Goal: Communication & Community: Answer question/provide support

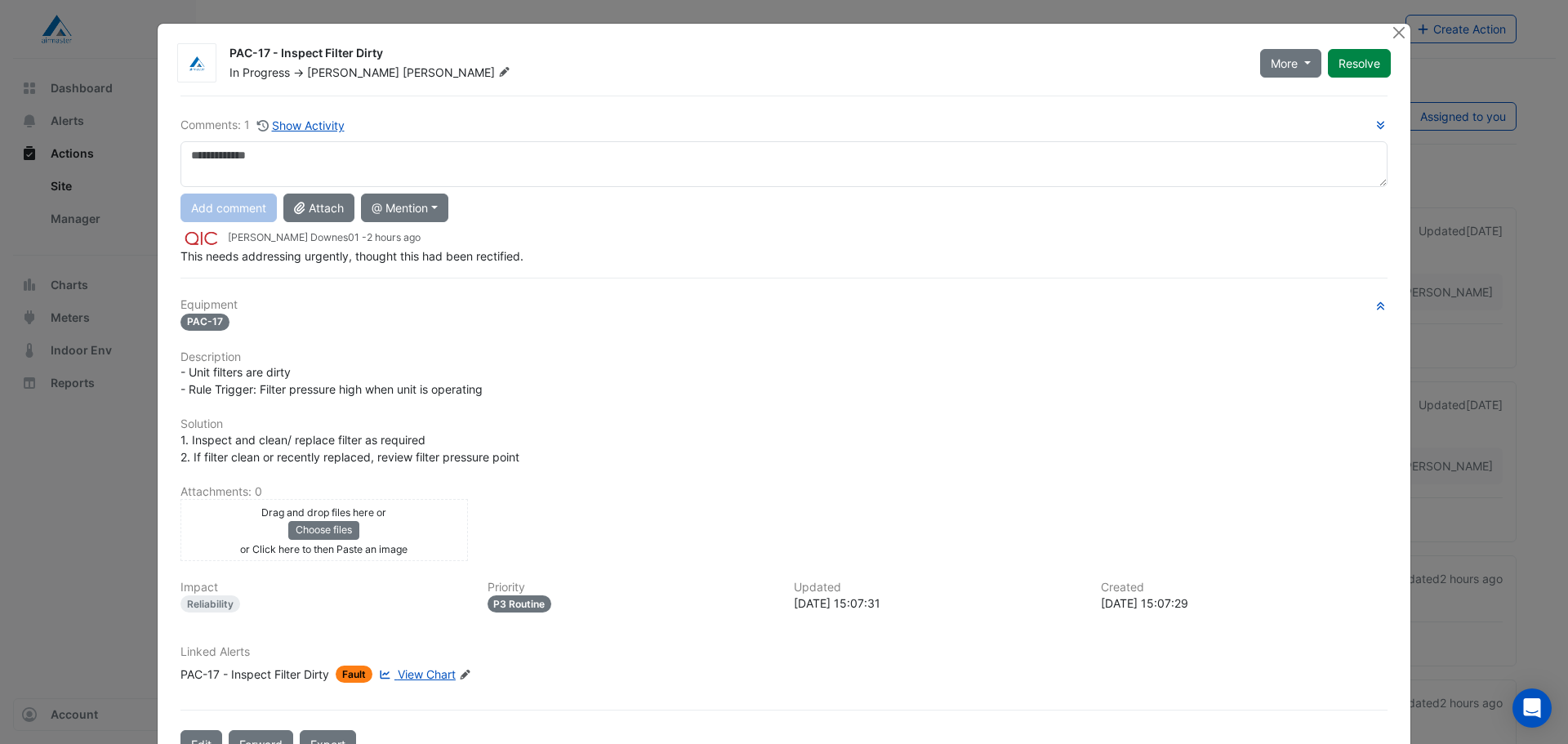
scroll to position [51, 0]
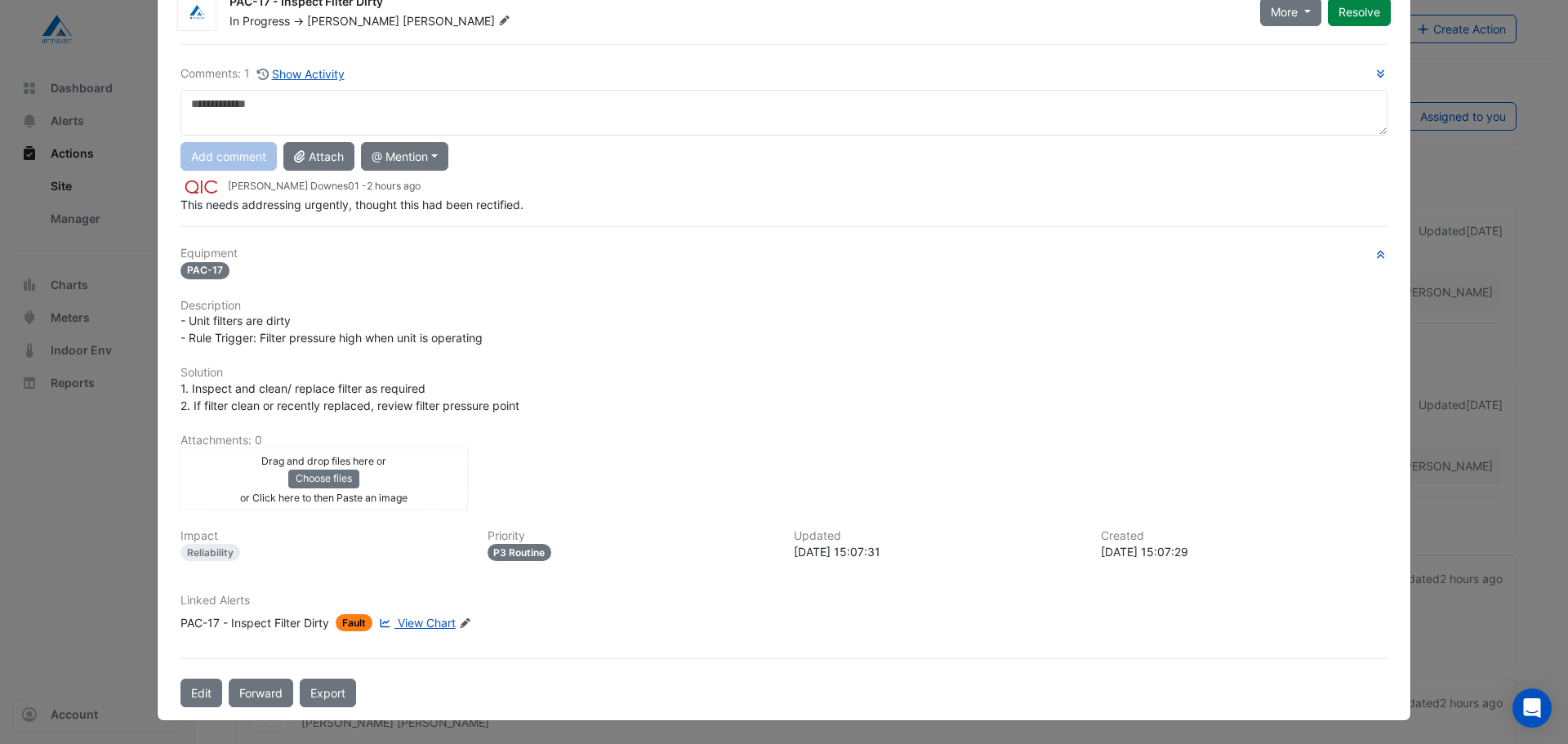
click at [431, 621] on span "View Chart" at bounding box center [427, 623] width 58 height 14
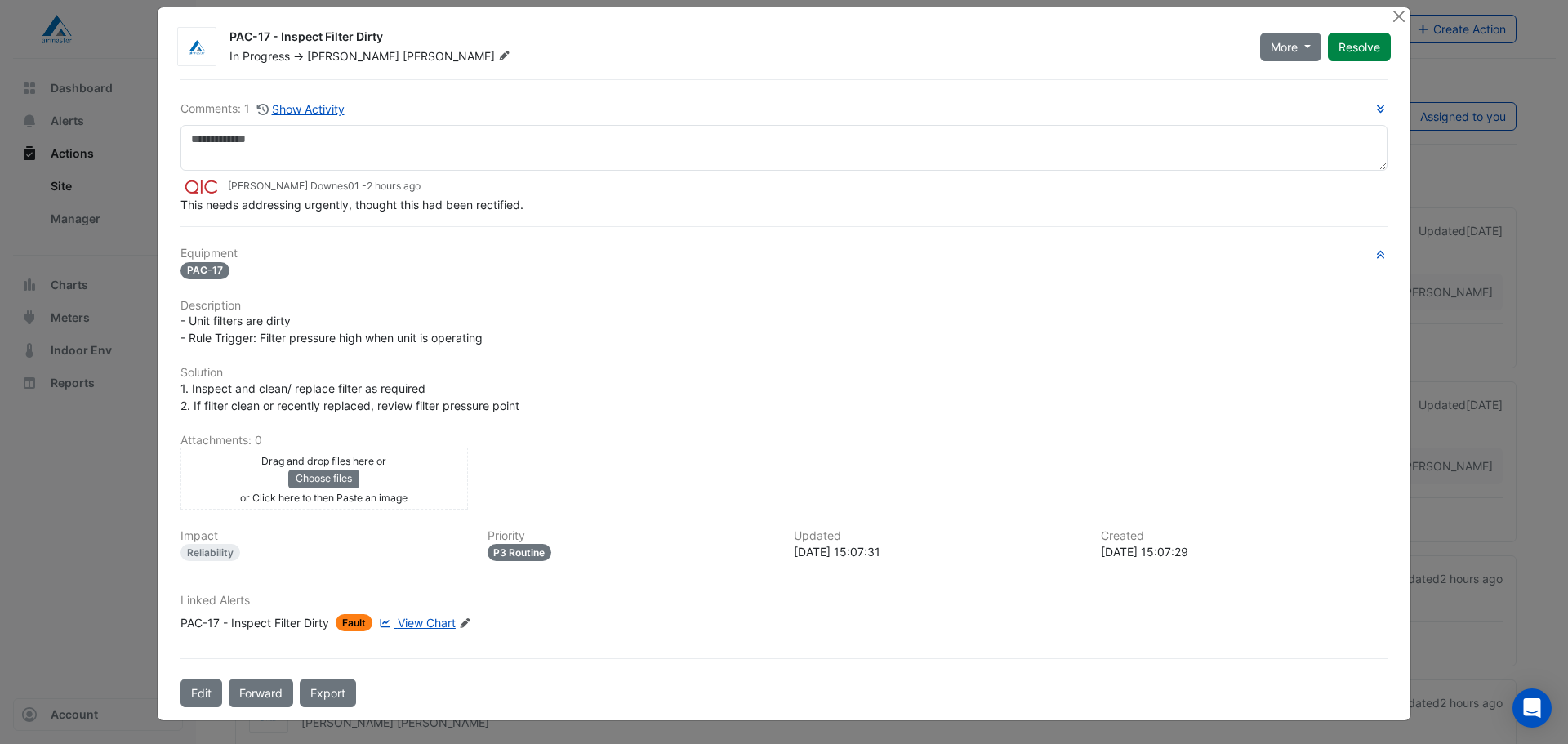
scroll to position [16, 0]
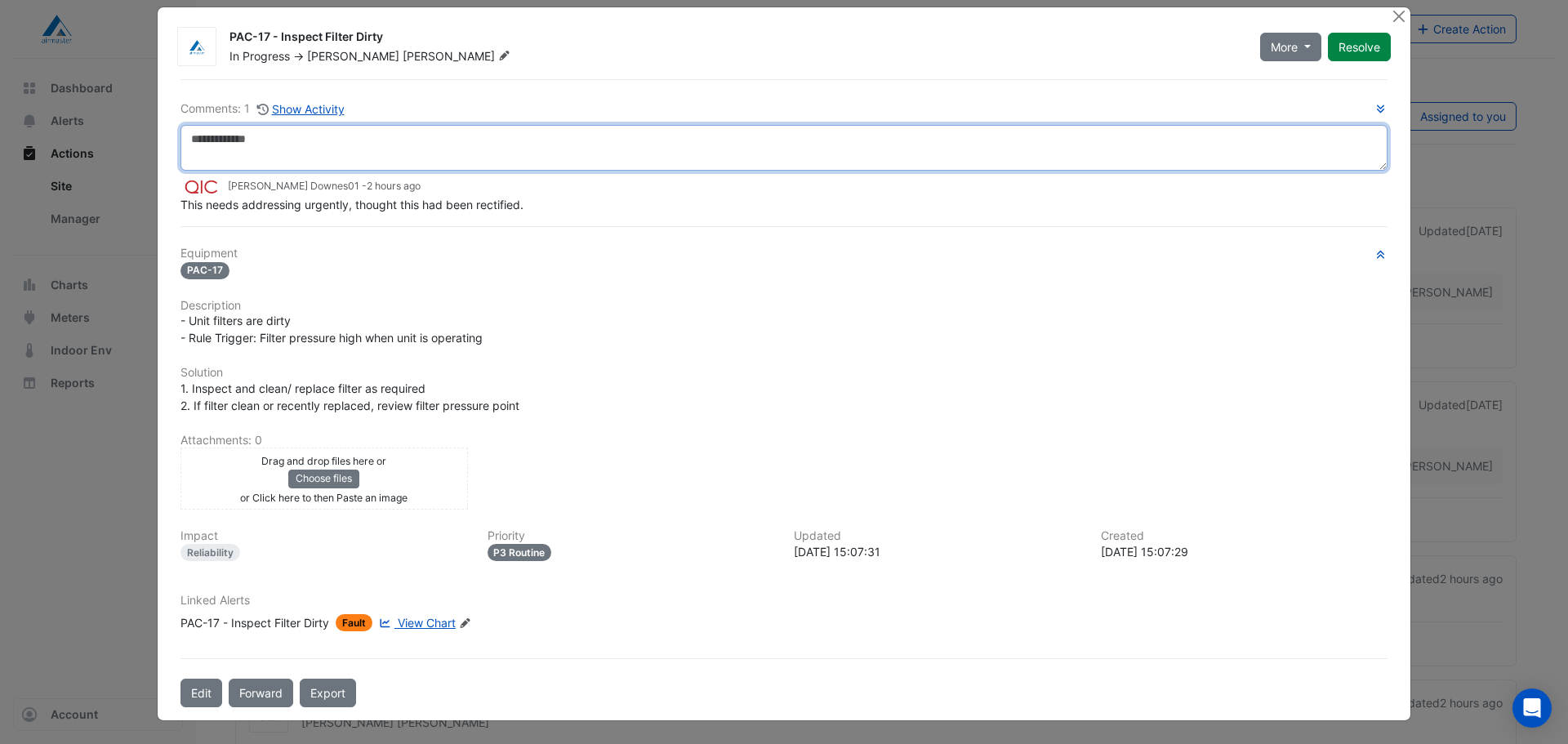
click at [493, 148] on textarea at bounding box center [784, 148] width 1207 height 46
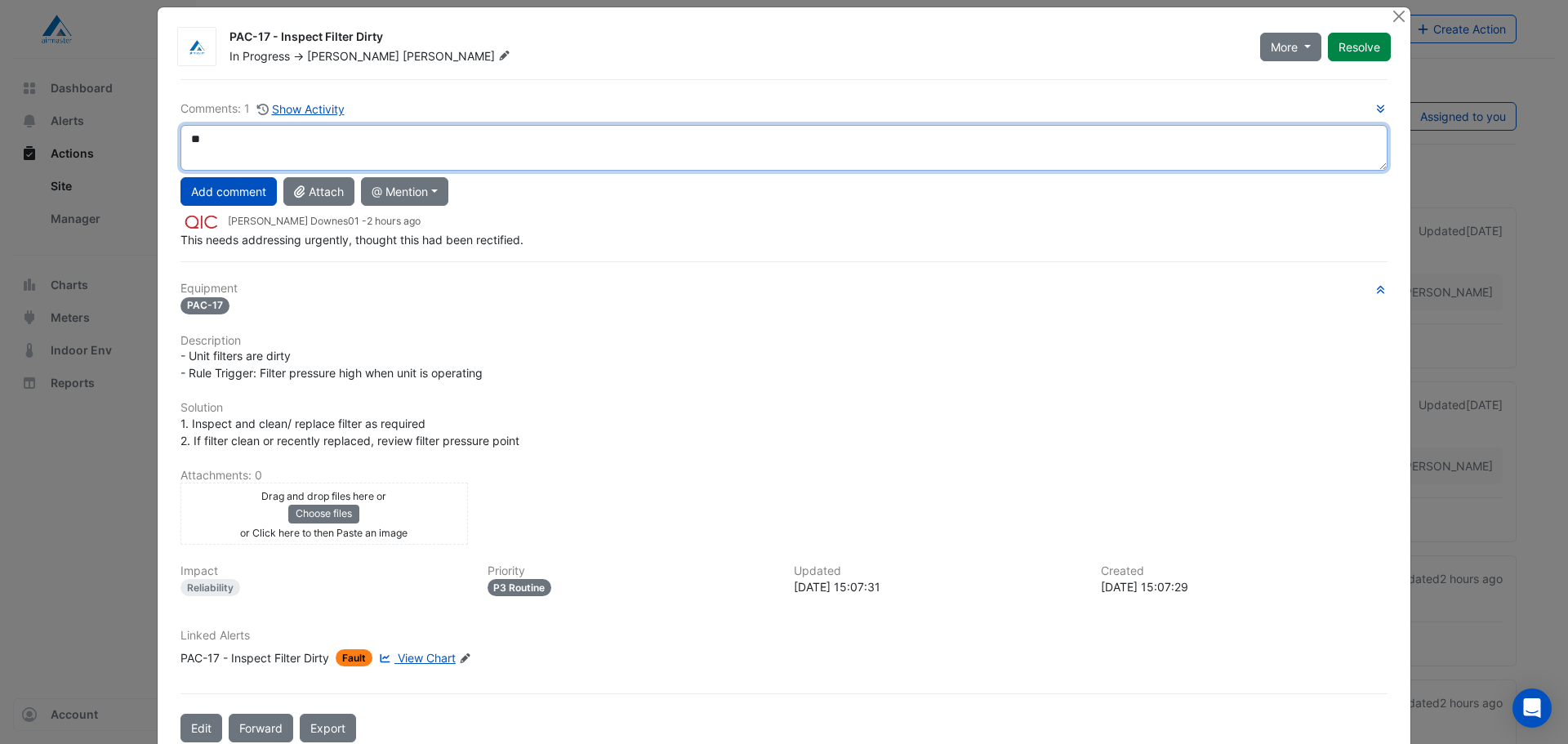
type textarea "*"
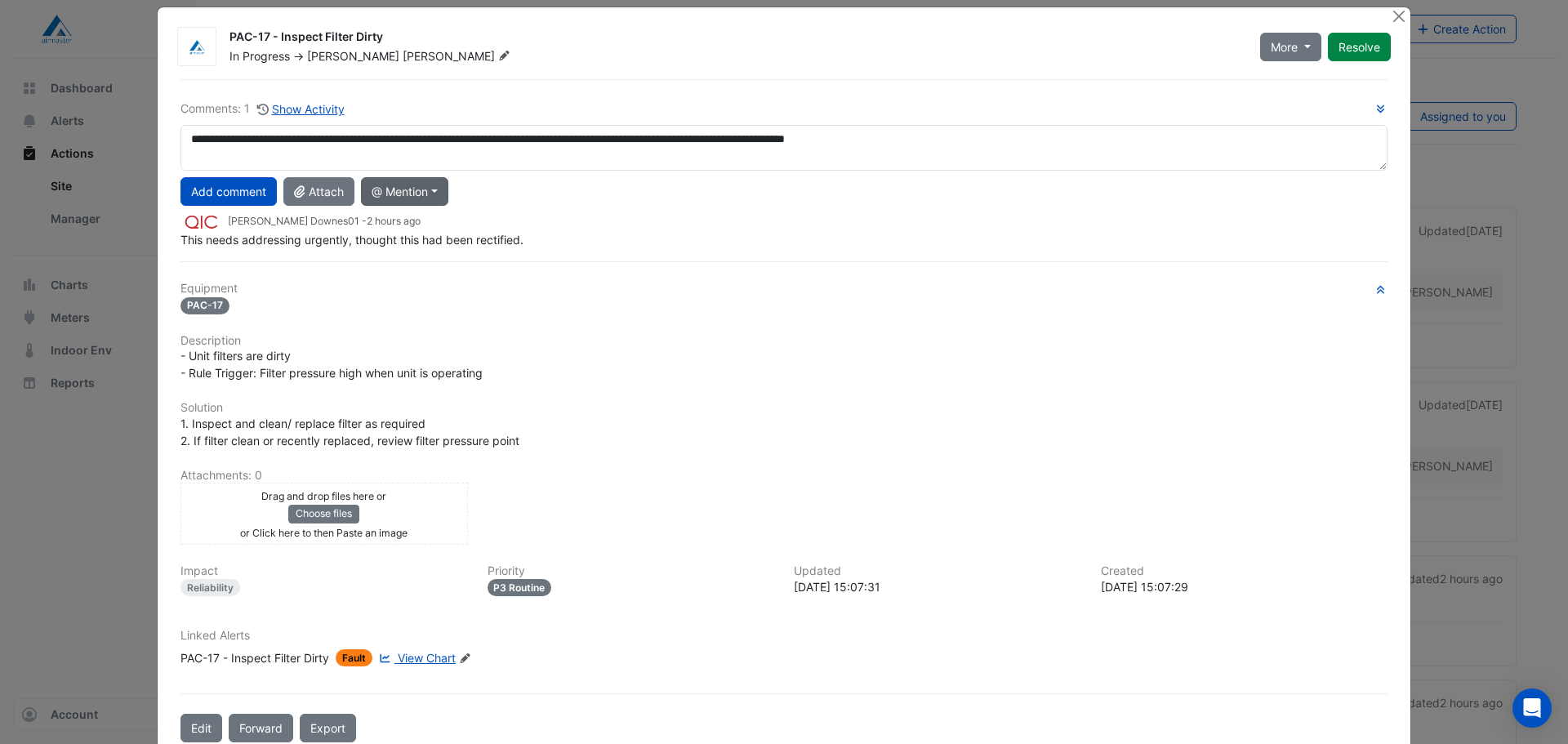
click at [410, 194] on button "@ Mention" at bounding box center [404, 192] width 87 height 29
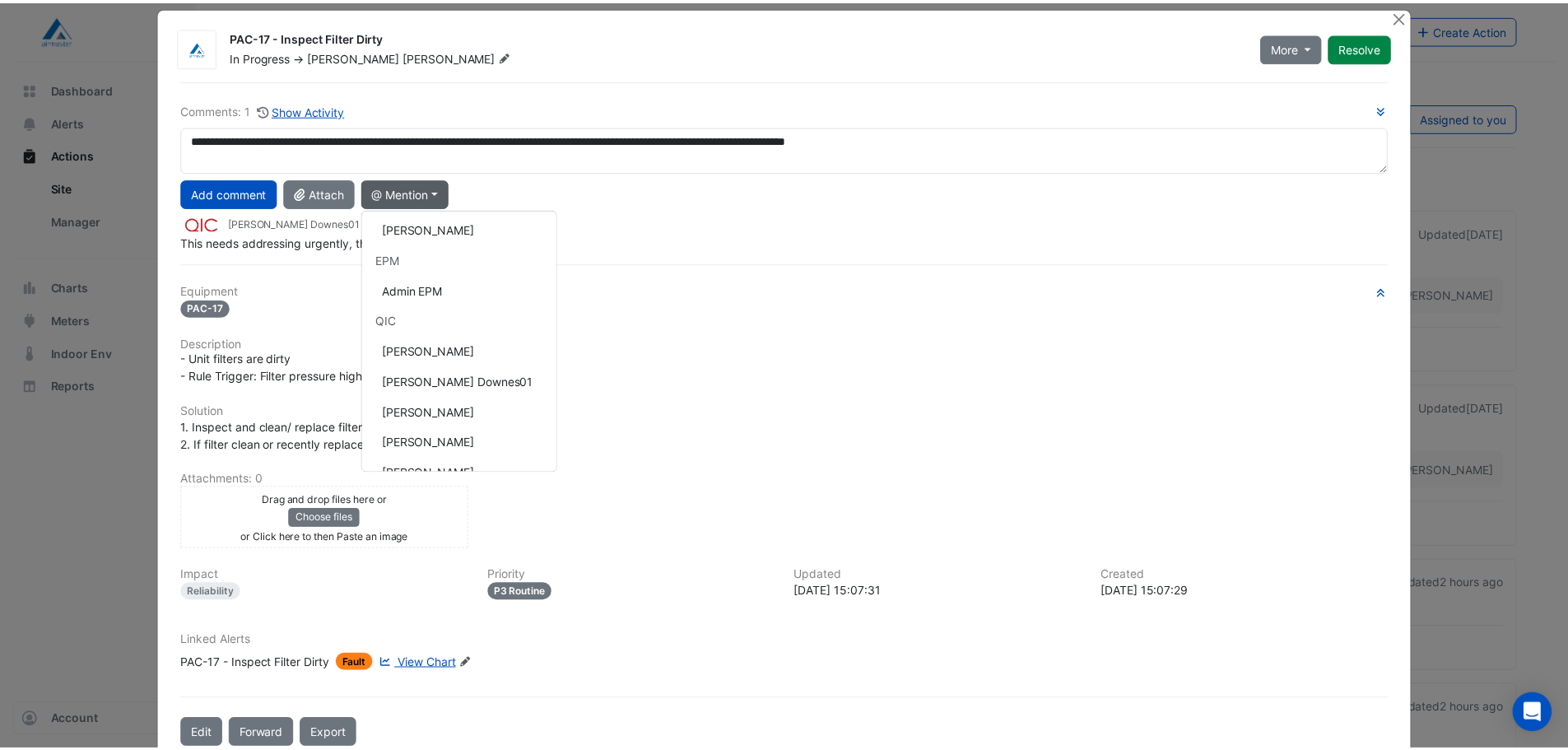
scroll to position [412, 0]
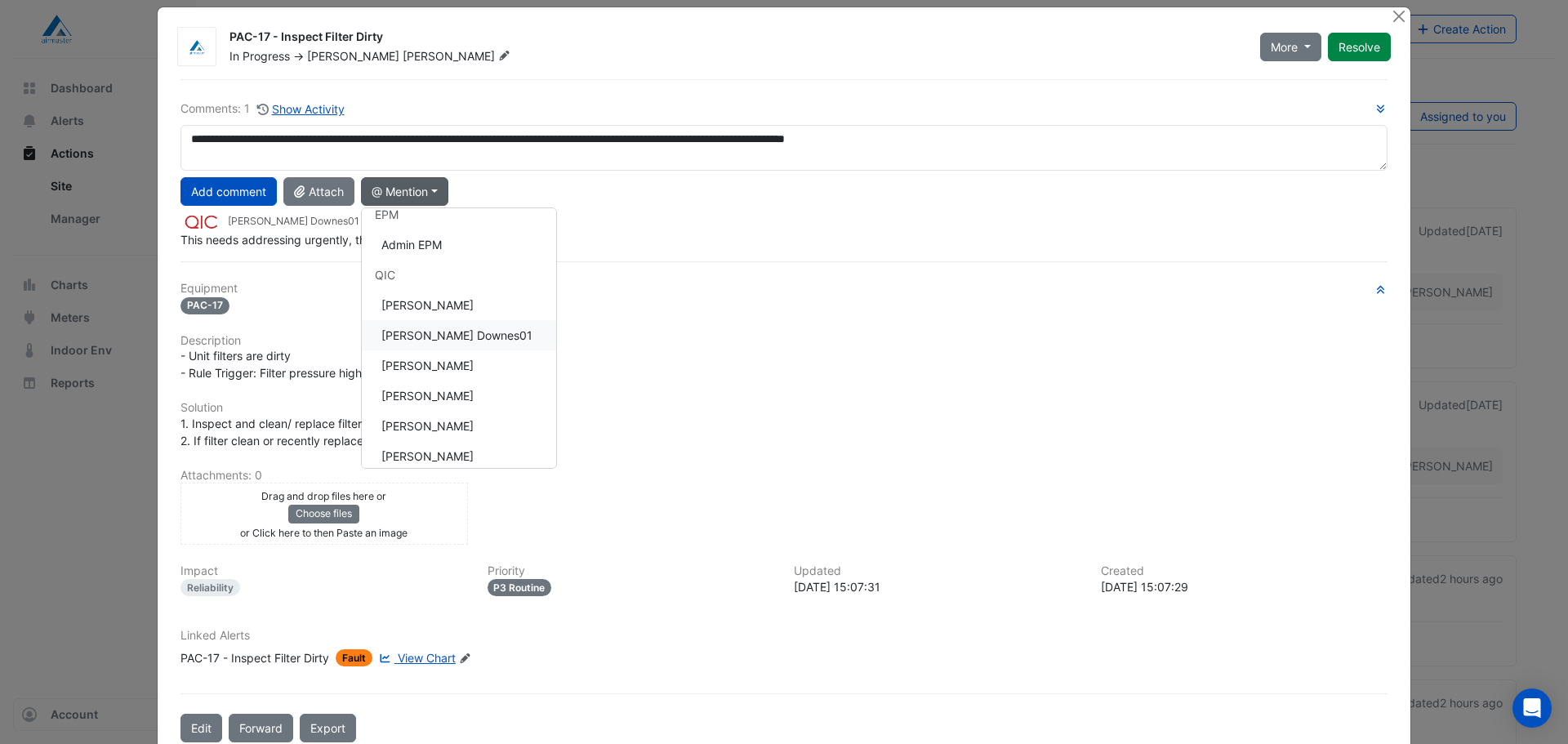
click at [450, 336] on button "Bruce Downes01" at bounding box center [459, 334] width 195 height 30
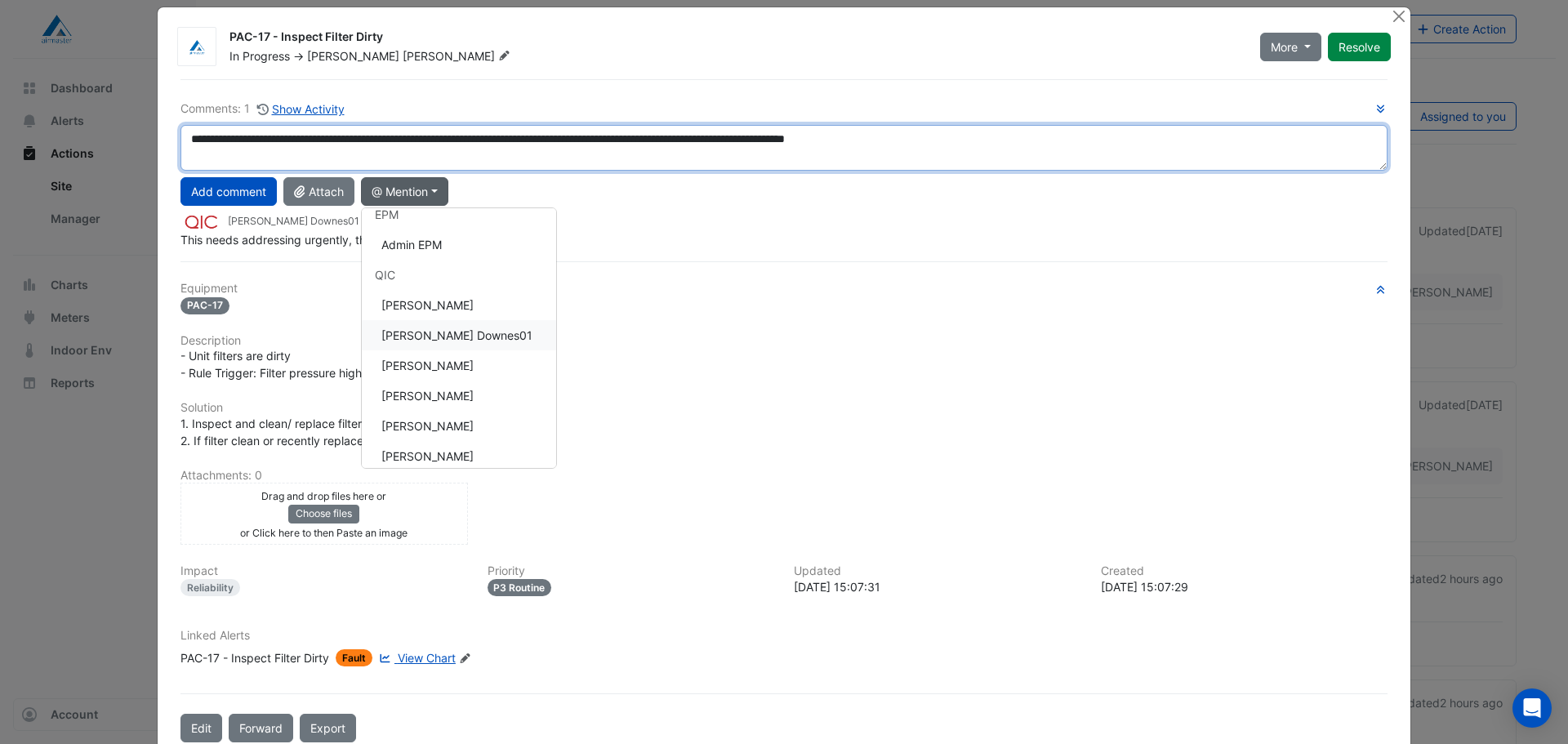
type textarea "**********"
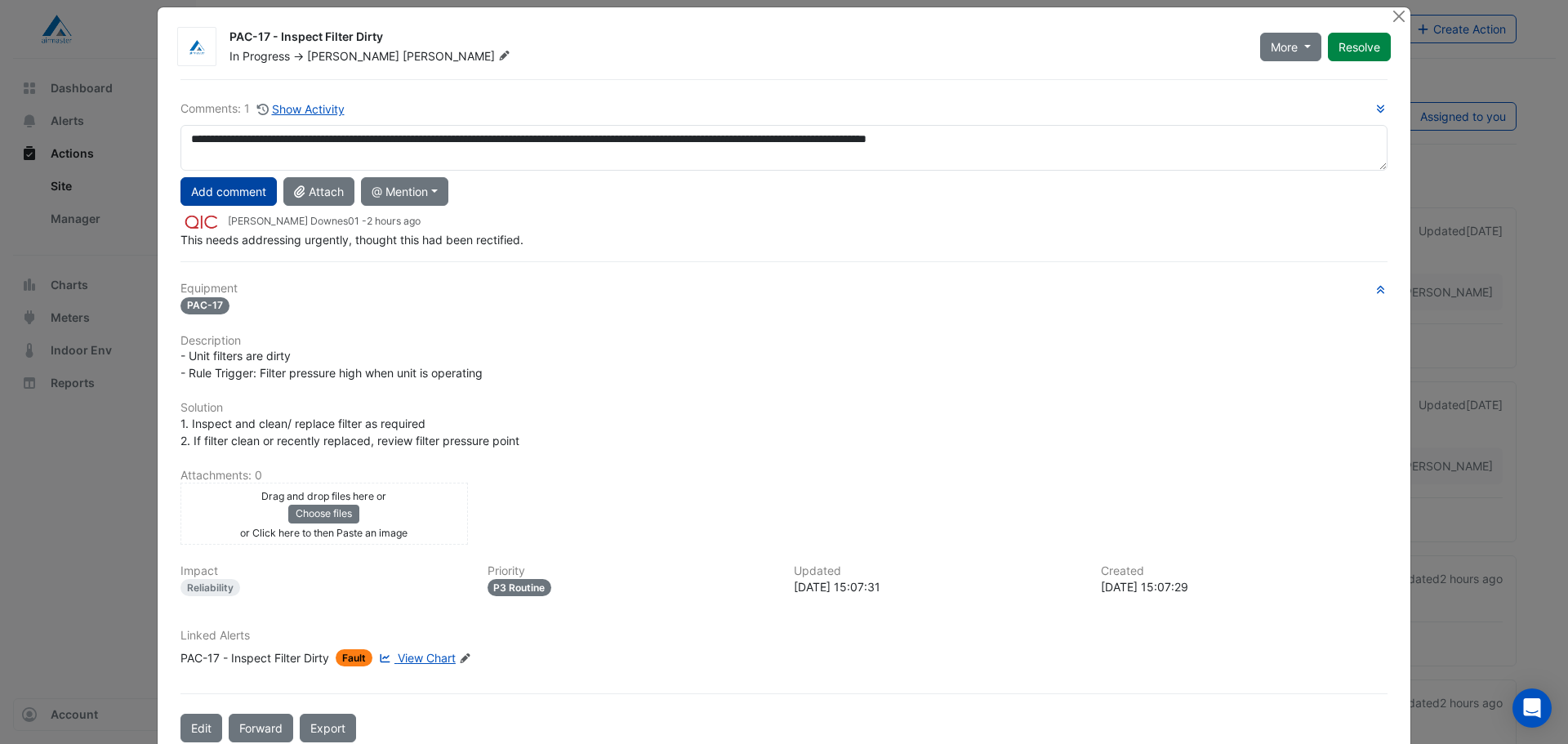
click at [237, 198] on button "Add comment" at bounding box center [229, 192] width 96 height 29
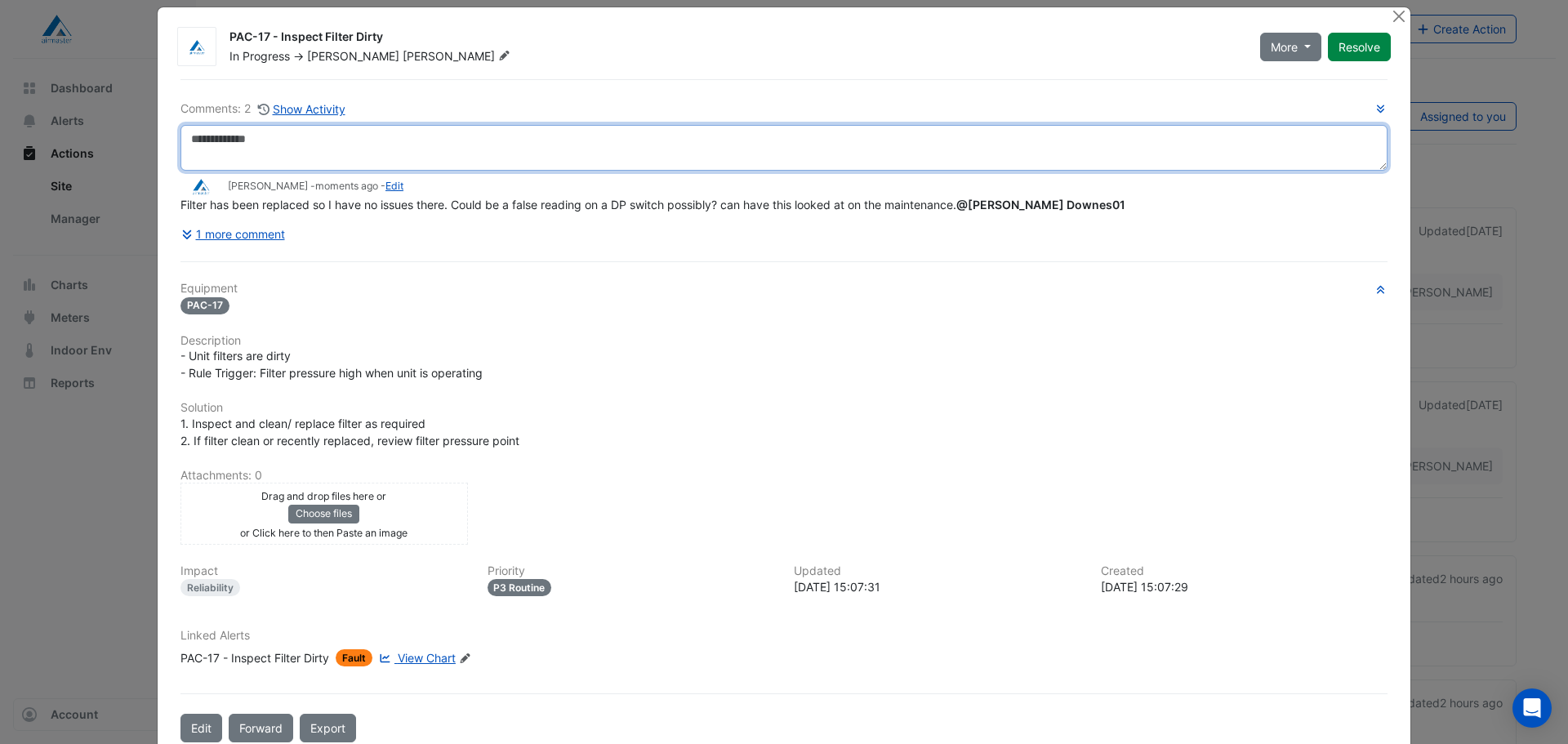
click at [1044, 163] on textarea at bounding box center [784, 148] width 1207 height 46
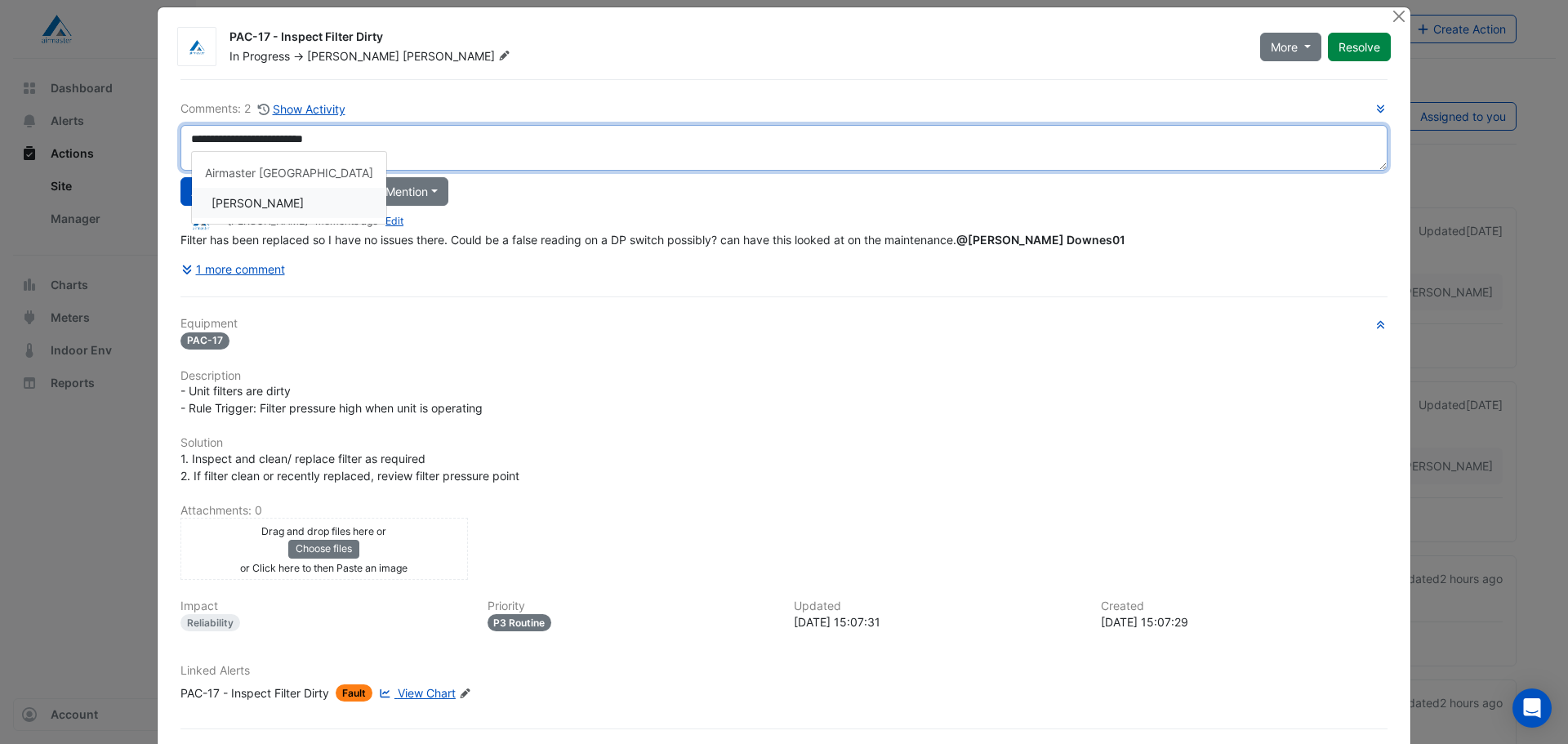
click at [280, 204] on div "**********" at bounding box center [784, 191] width 1207 height 183
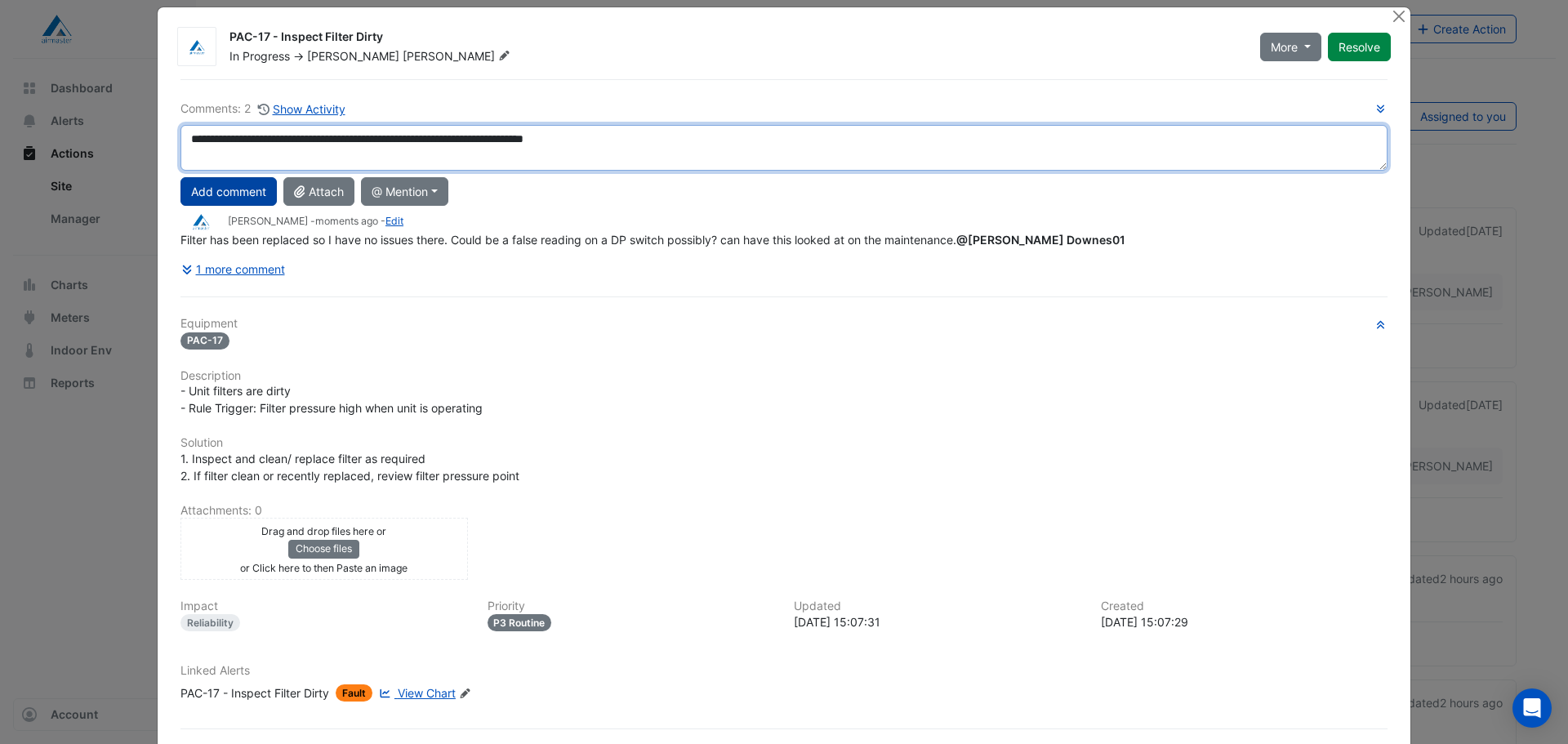
type textarea "**********"
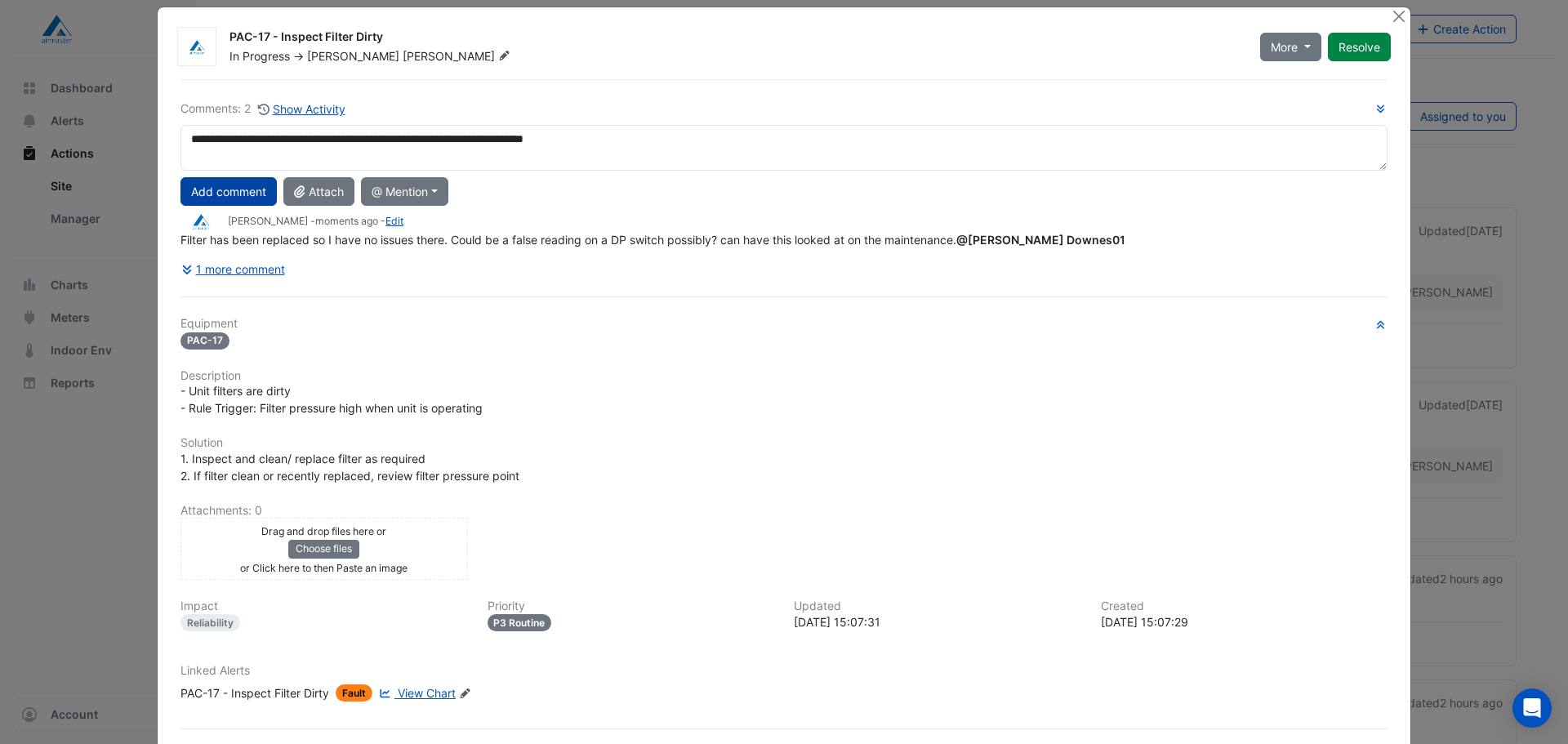
click at [237, 201] on button "Add comment" at bounding box center [229, 192] width 96 height 29
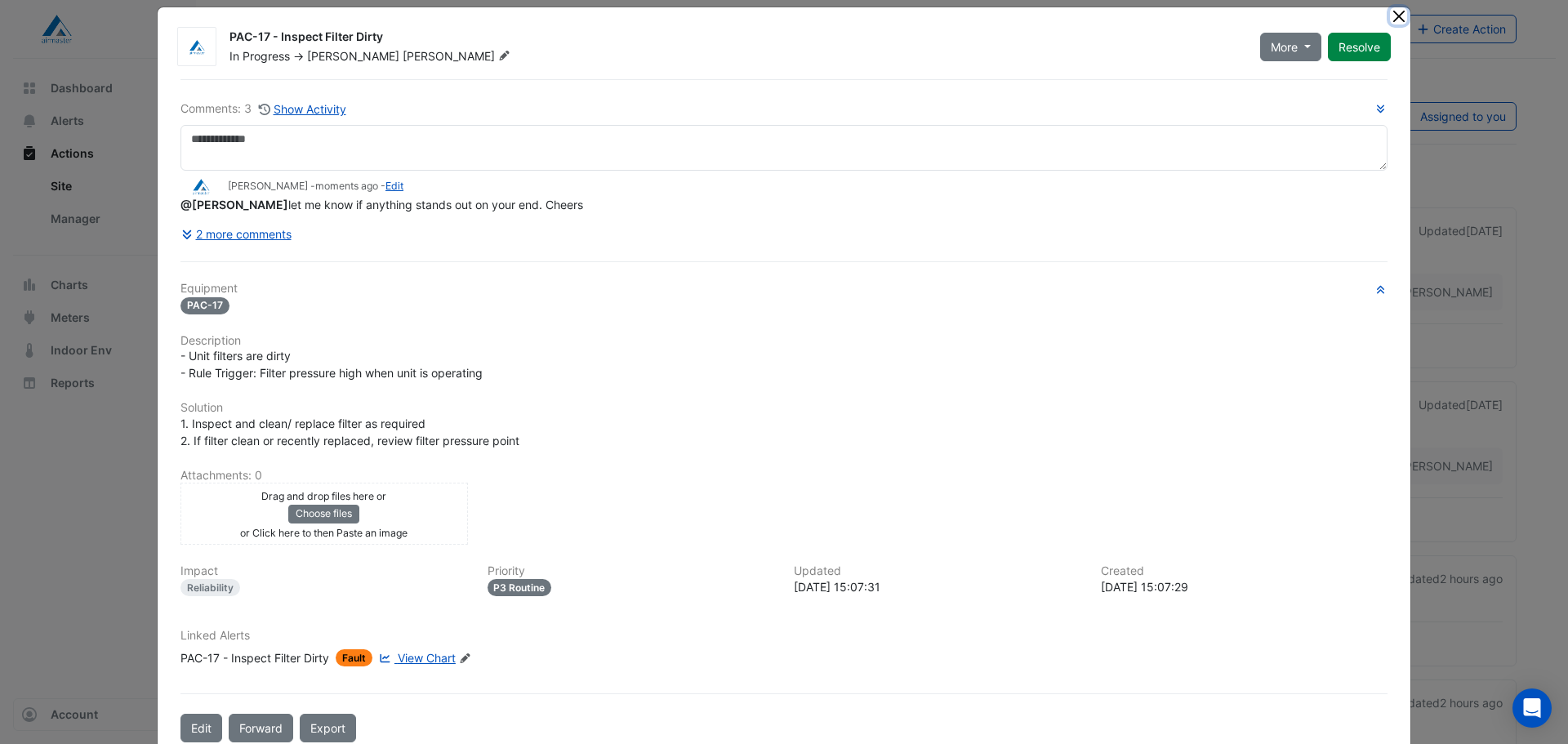
click at [1391, 18] on button "Close" at bounding box center [1399, 16] width 17 height 17
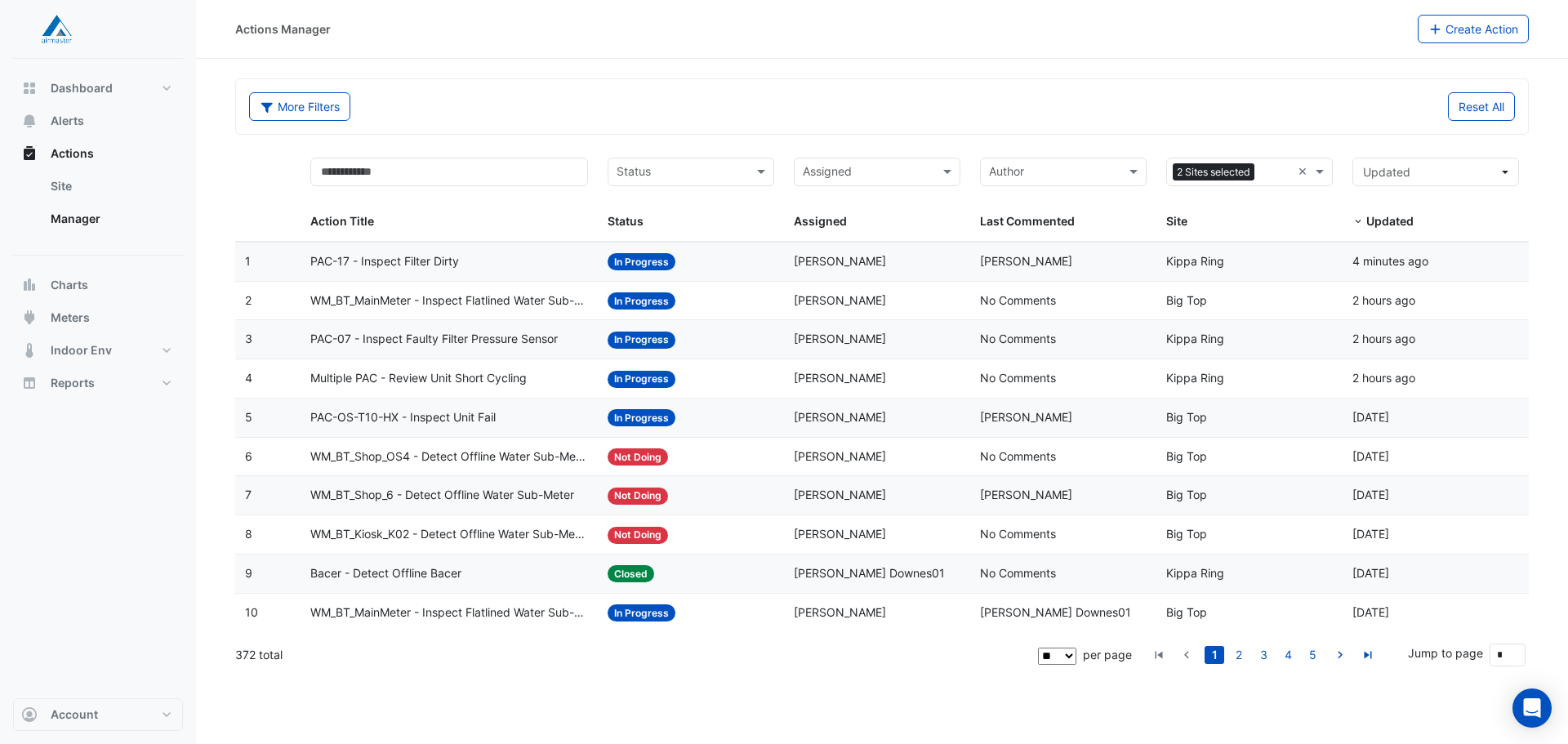
click at [446, 267] on span "PAC-17 - Inspect Filter Dirty" at bounding box center [385, 262] width 148 height 19
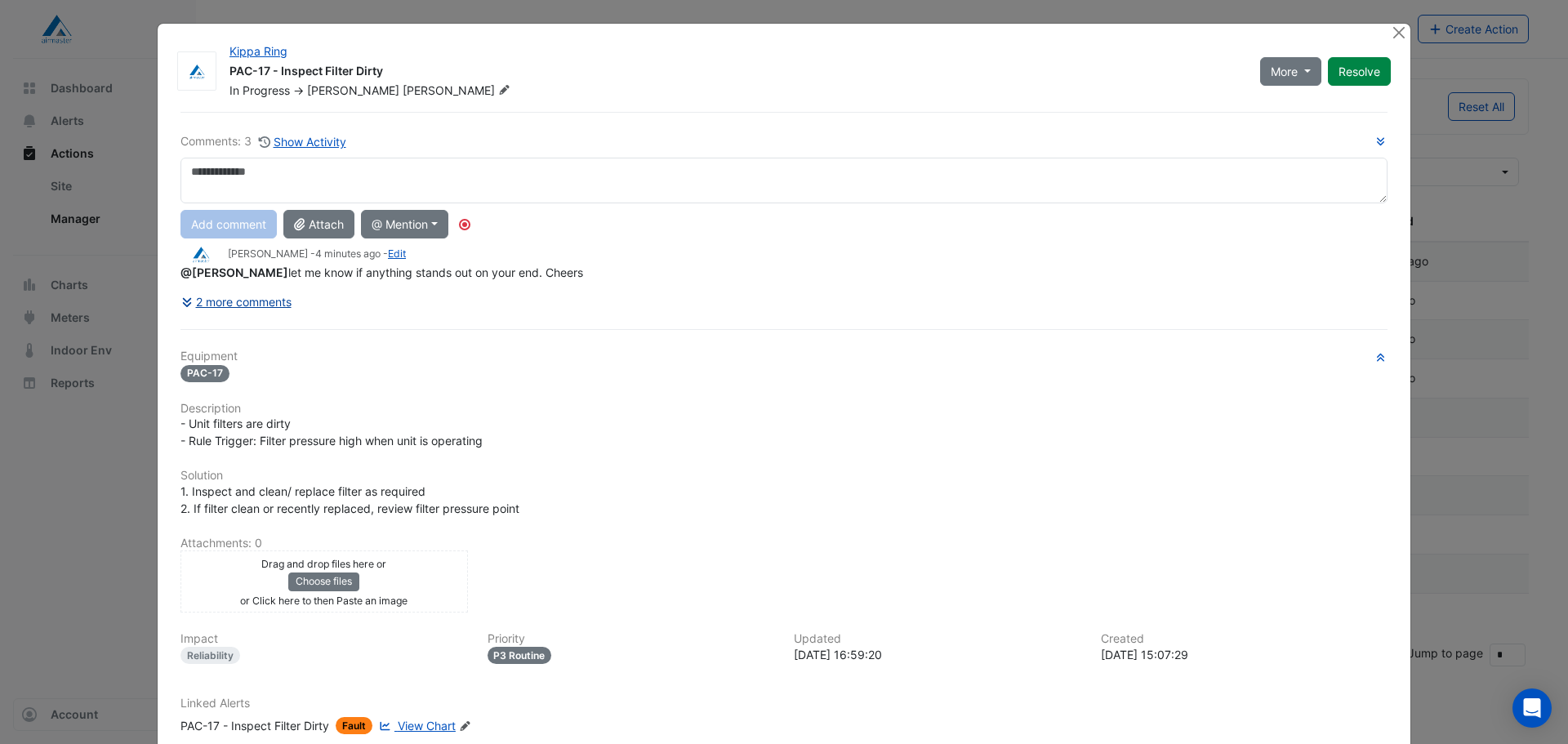
click at [269, 300] on button "2 more comments" at bounding box center [236, 302] width 112 height 29
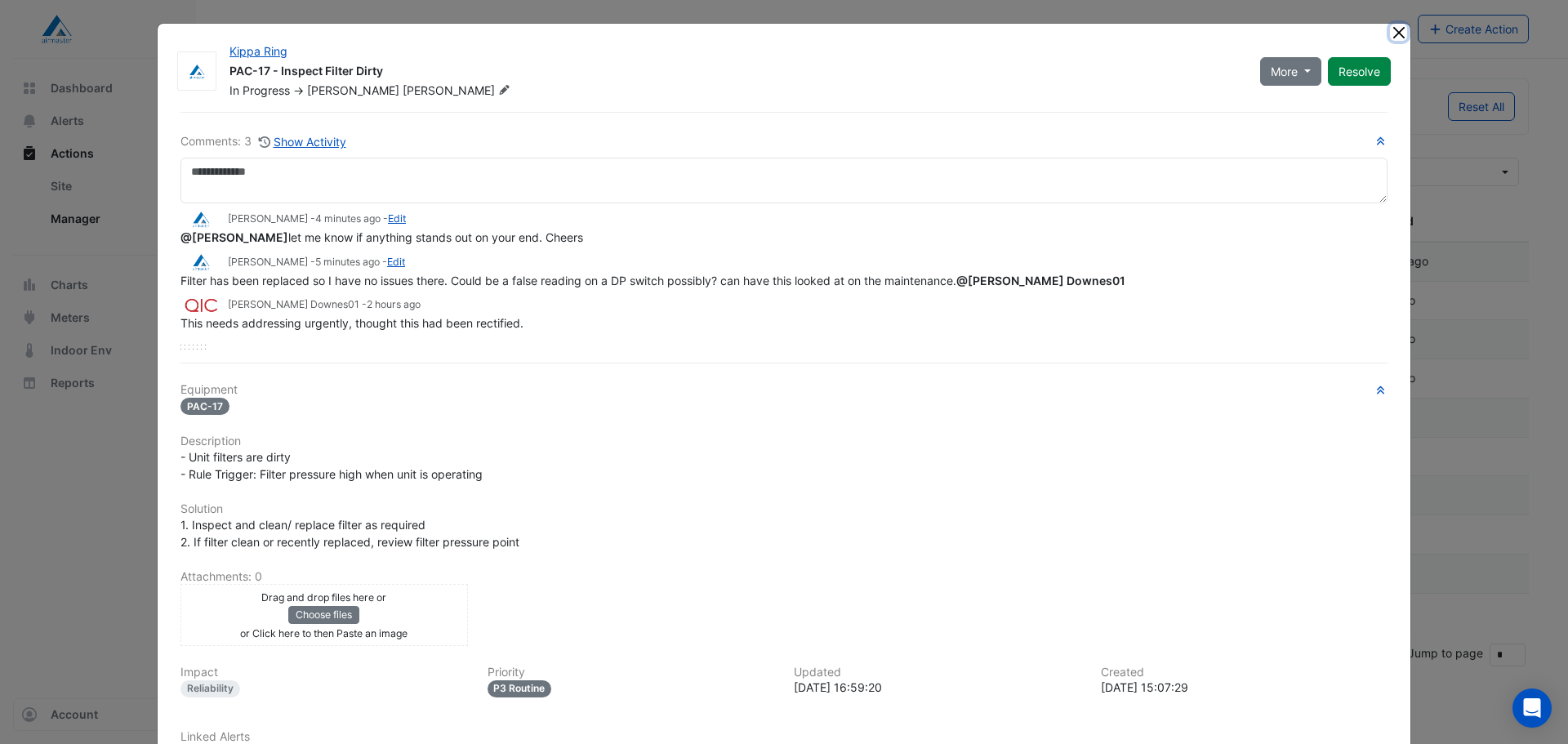
click at [1396, 32] on button "Close" at bounding box center [1399, 32] width 17 height 17
